Goal: Task Accomplishment & Management: Use online tool/utility

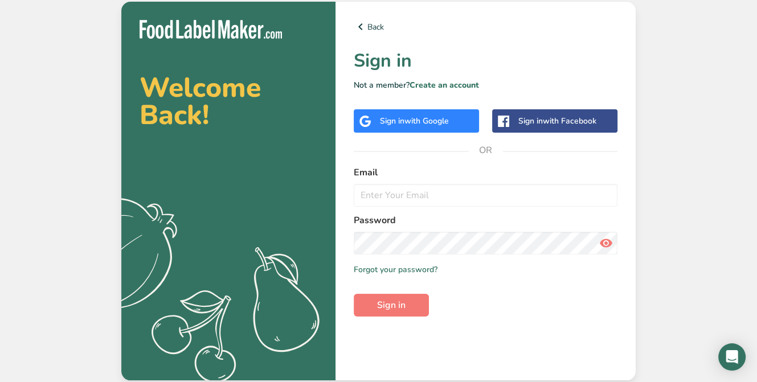
click at [0, 382] on com-1password-button at bounding box center [0, 382] width 0 height 0
type input "[EMAIL_ADDRESS][DOMAIN_NAME]"
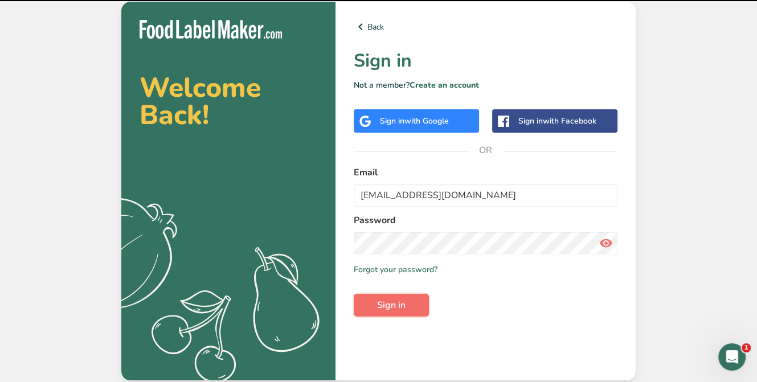
click at [405, 305] on button "Sign in" at bounding box center [391, 305] width 75 height 23
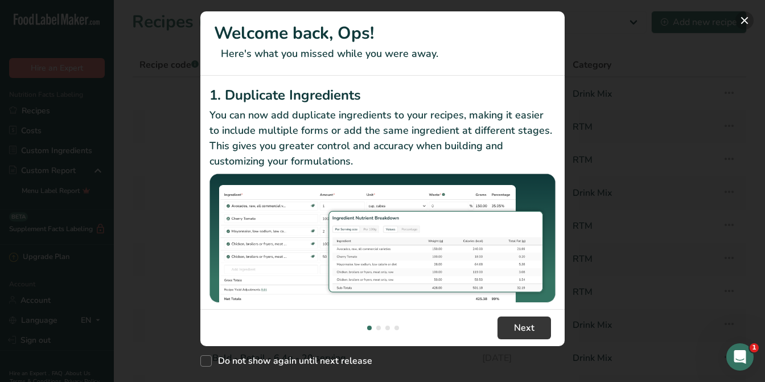
click at [740, 17] on button "New Features" at bounding box center [745, 20] width 18 height 18
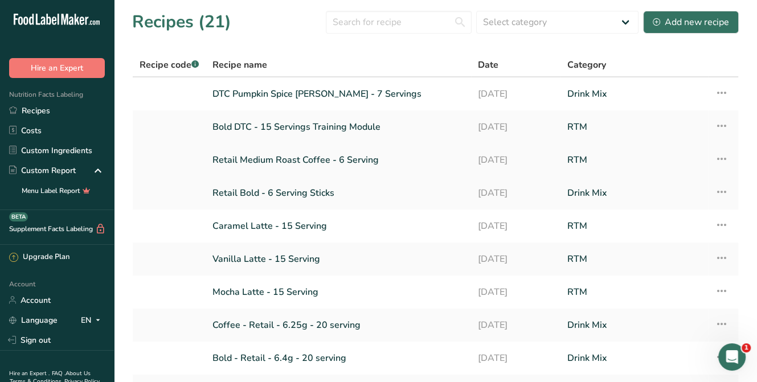
click at [310, 163] on link "Retail Medium Roast Coffee - 6 Serving" at bounding box center [338, 160] width 252 height 24
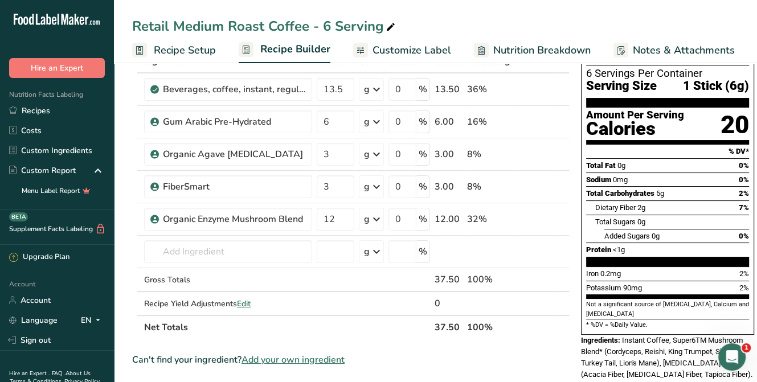
scroll to position [114, 0]
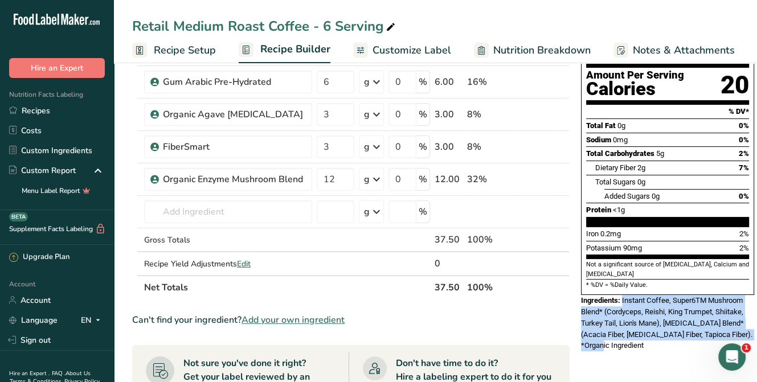
drag, startPoint x: 615, startPoint y: 320, endPoint x: 621, endPoint y: 275, distance: 45.3
click at [621, 295] on div "Ingredients: Instant Coffee, Super6TM Mushroom Blend* (Cordyceps, Reishi, King …" at bounding box center [667, 323] width 173 height 56
copy span "Instant Coffee, Super6TM Mushroom Blend* (Cordyceps, Reishi, King Trumpet, Shii…"
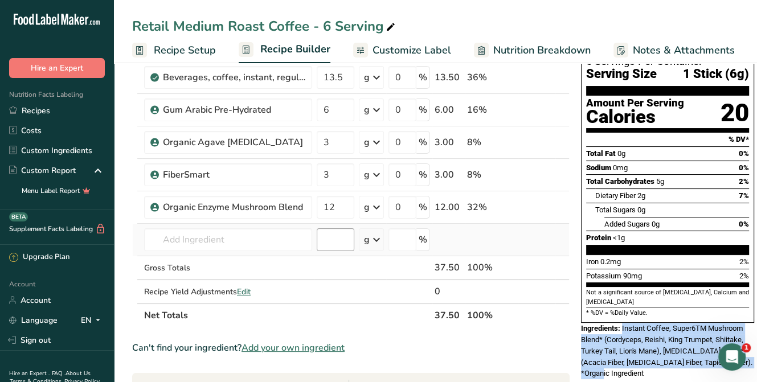
scroll to position [57, 0]
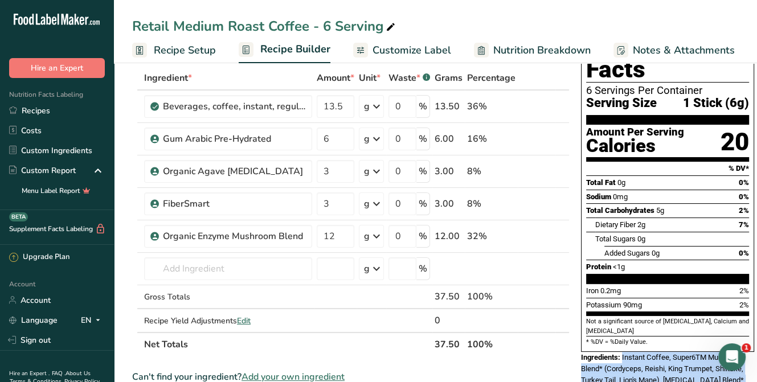
copy span "Instant Coffee, Super6TM Mushroom Blend* (Cordyceps, Reishi, King Trumpet, Shii…"
